Goal: Task Accomplishment & Management: Use online tool/utility

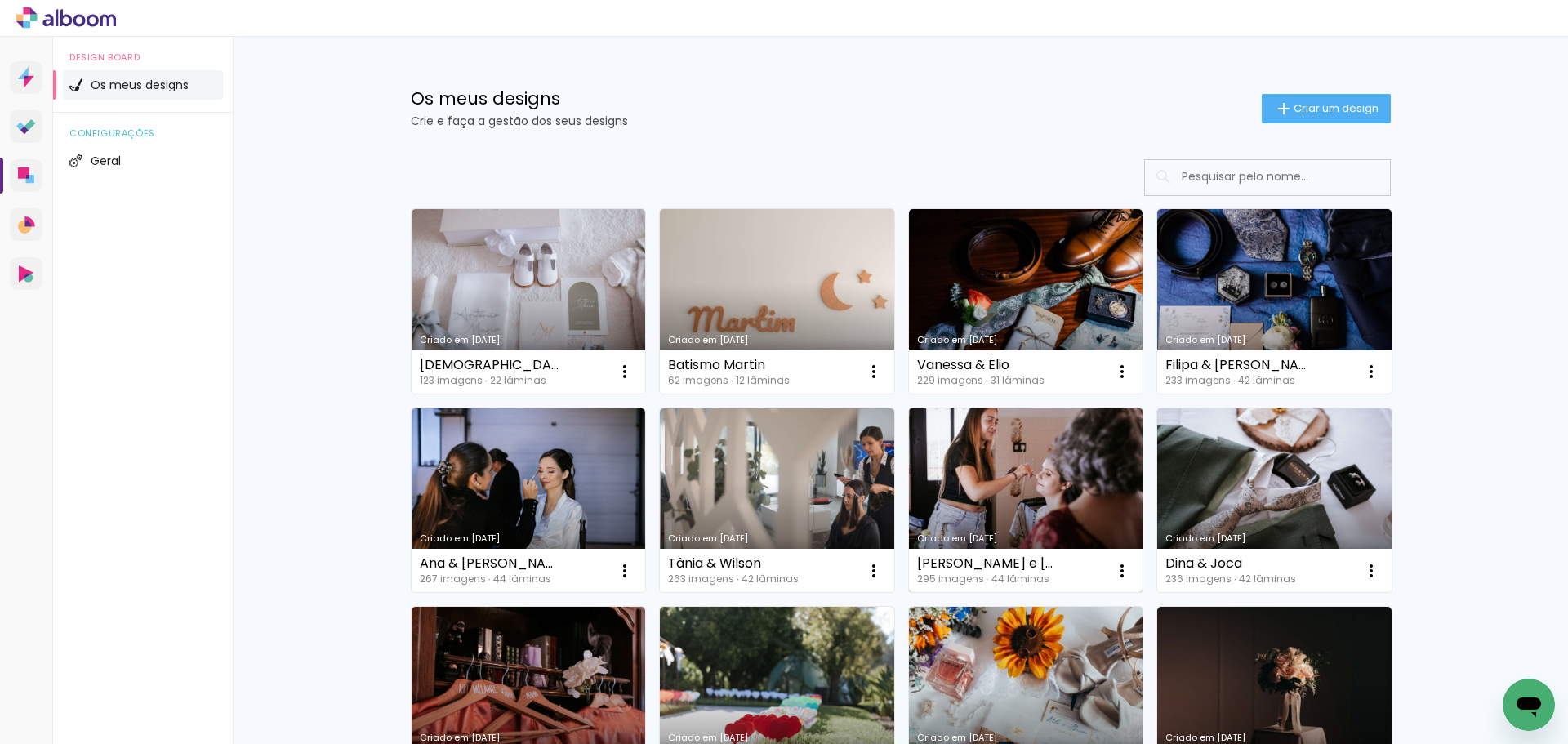
click at [1074, 456] on link "Criado em [DATE]" at bounding box center [1026, 501] width 234 height 184
